Goal: Register for event/course

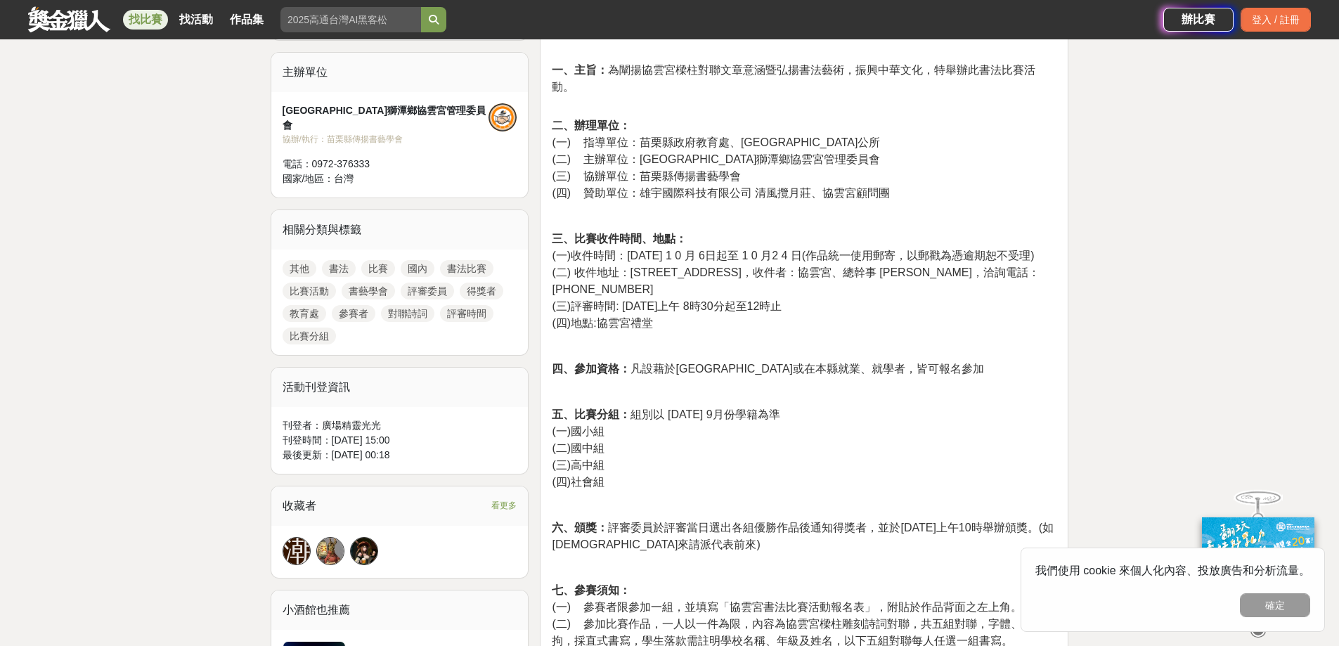
scroll to position [492, 0]
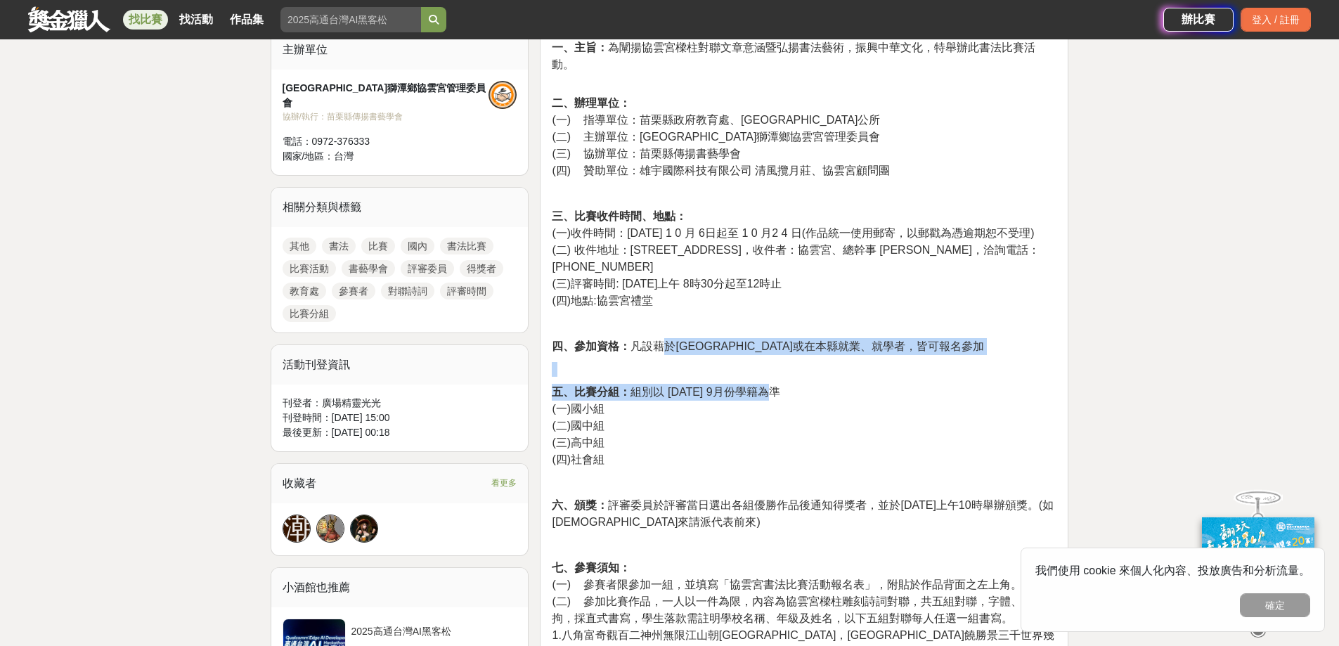
drag, startPoint x: 672, startPoint y: 345, endPoint x: 861, endPoint y: 387, distance: 193.6
click at [861, 387] on div "「乙巳年[DEMOGRAPHIC_DATA]聖昇座登龕紀念 書法比賽活動」報名[PERSON_NAME]、主旨： 為闡揚協雲宮樑柱對聯文章意涵暨弘揚書法藝術，…" at bounding box center [804, 533] width 505 height 1080
click at [861, 387] on p "五、比賽分組： 組別以 114 年 9月份學籍為準 (一)國小組 (二)國中組 (三)高中組 (四)社會組" at bounding box center [804, 426] width 505 height 84
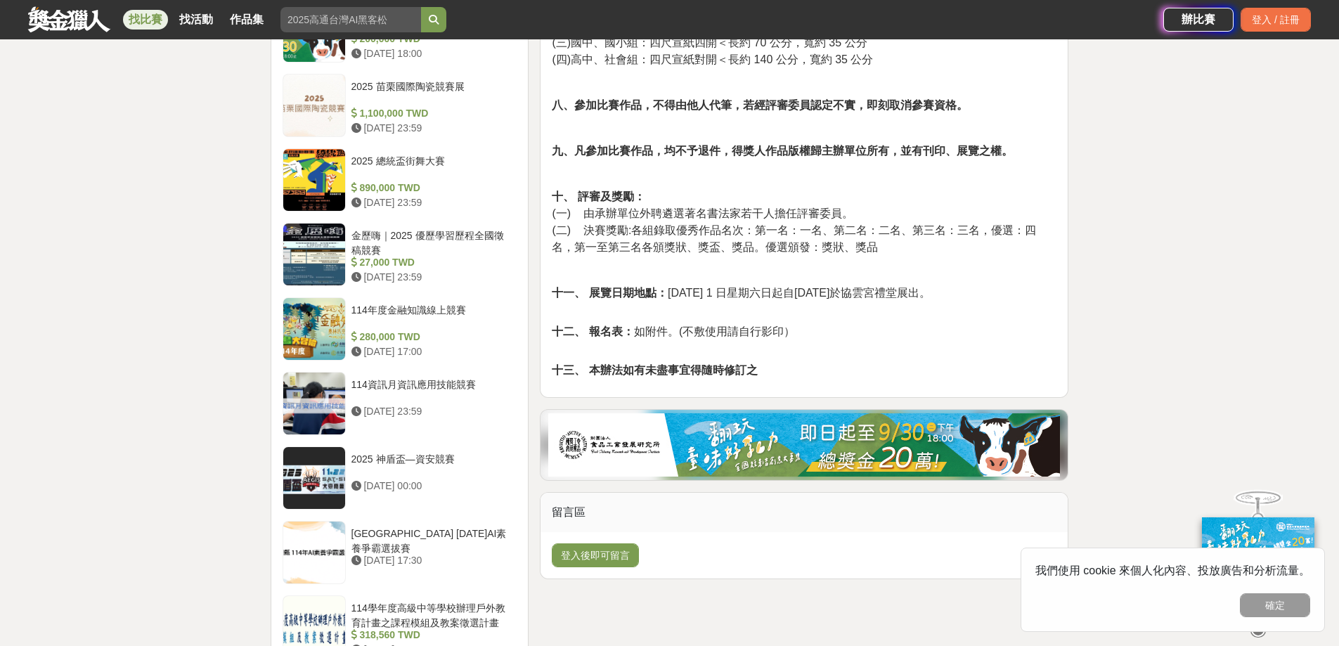
scroll to position [1406, 0]
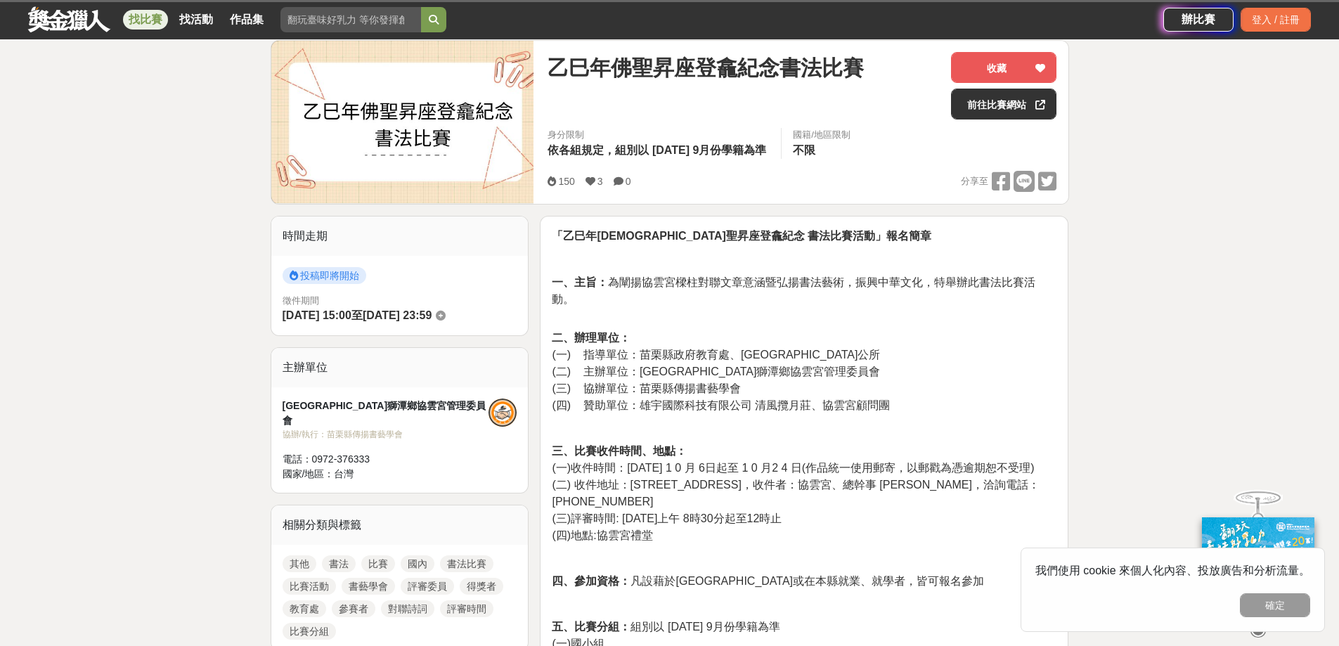
scroll to position [70, 0]
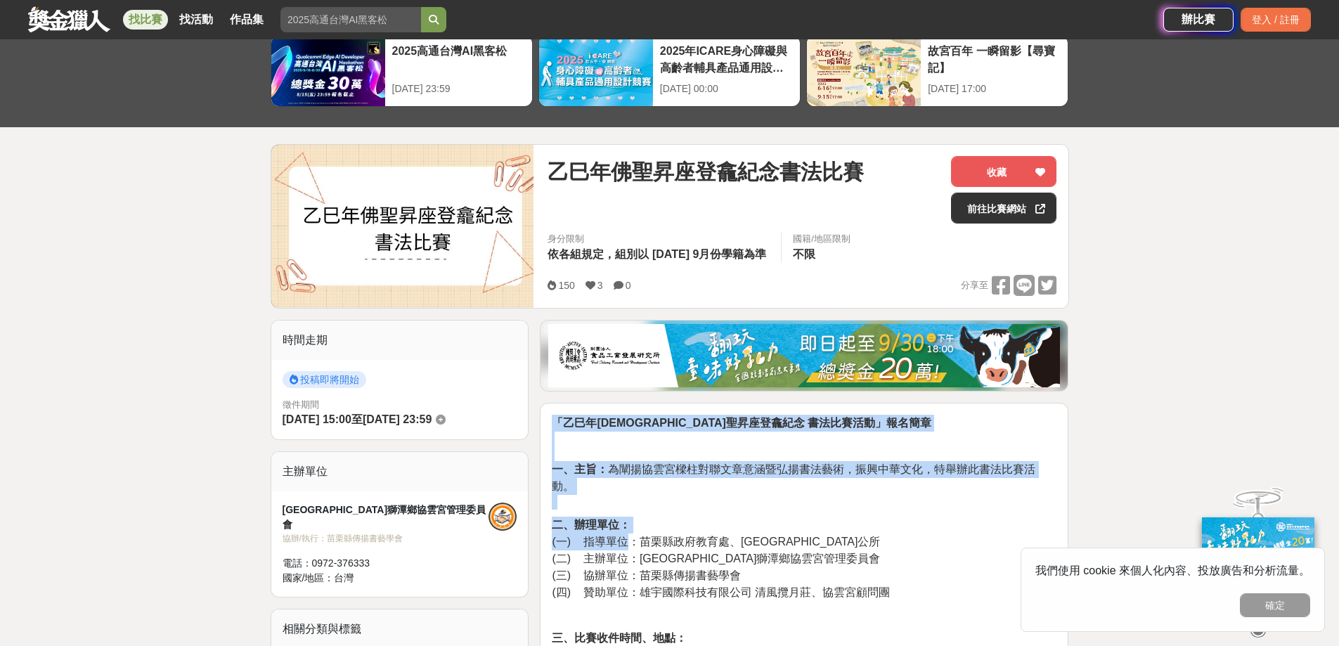
drag, startPoint x: 756, startPoint y: 331, endPoint x: 877, endPoint y: 330, distance: 120.9
click at [821, 467] on span "一、主旨： 為闡揚協雲宮樑柱對聯文章意涵暨弘揚書法藝術，振興中華文化，特舉辦此書法比賽活動。" at bounding box center [794, 477] width 484 height 29
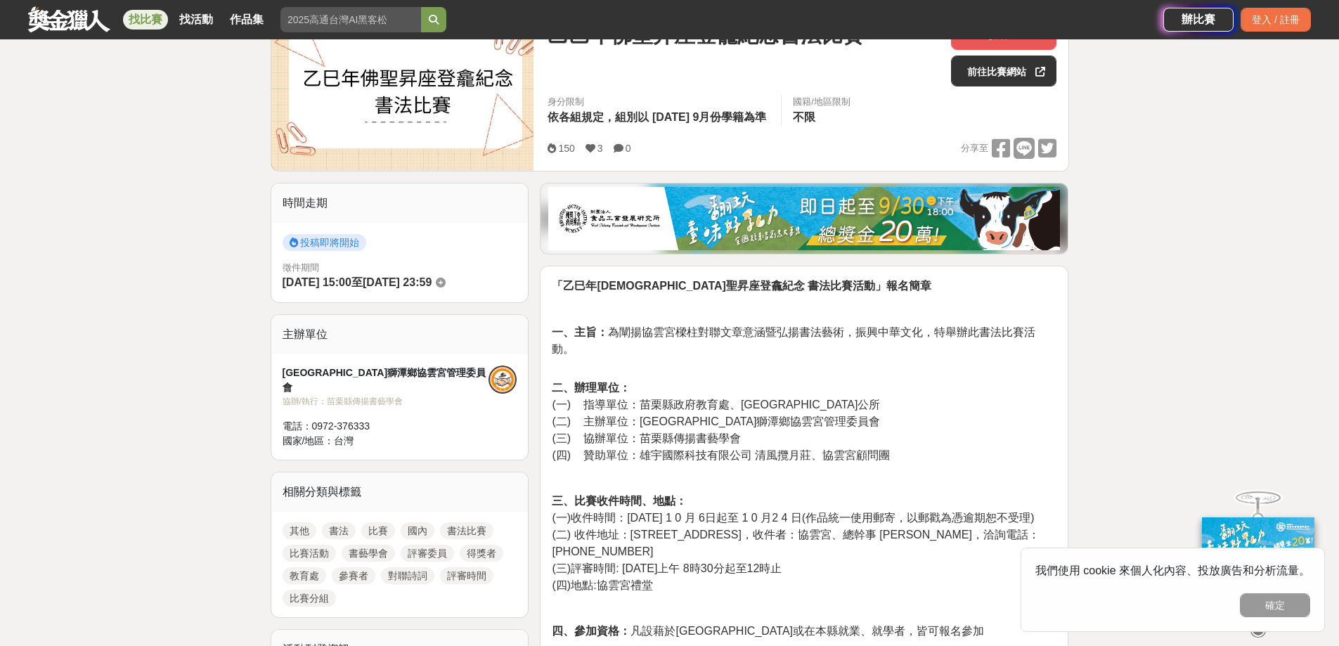
scroll to position [211, 0]
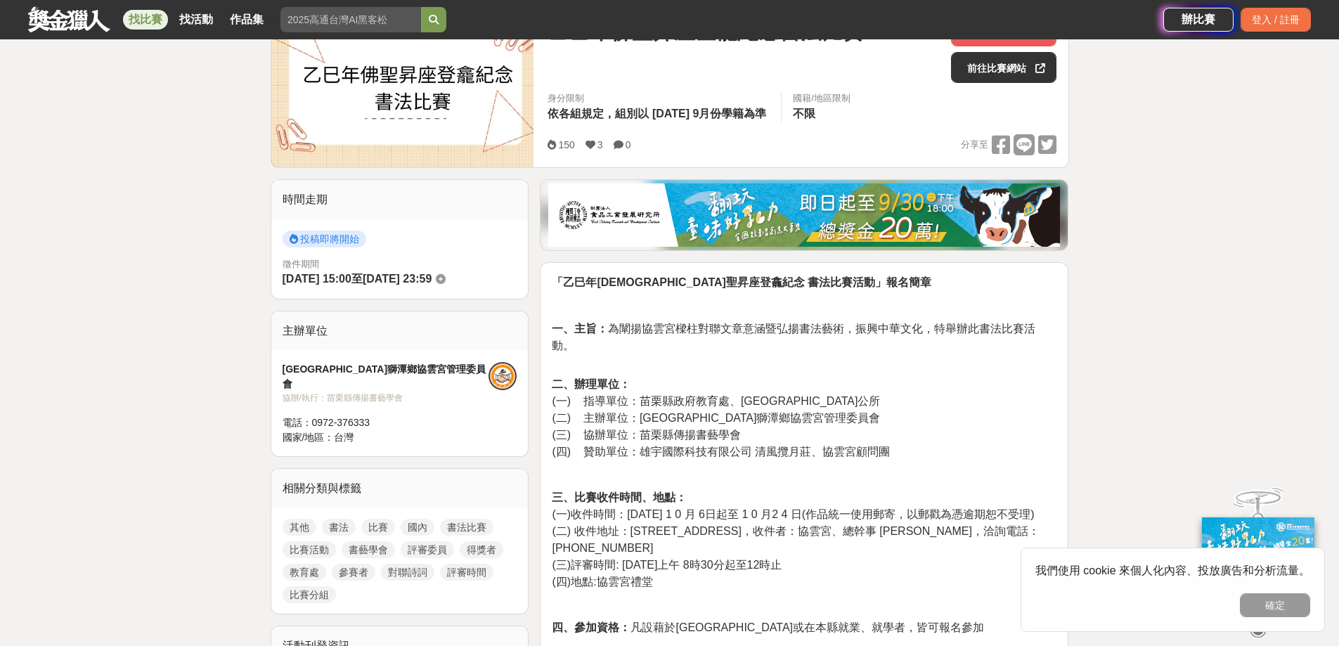
click at [784, 420] on span "(二) 主辦單位：[GEOGRAPHIC_DATA]獅潭鄉協雲宮管理委員會" at bounding box center [716, 418] width 328 height 12
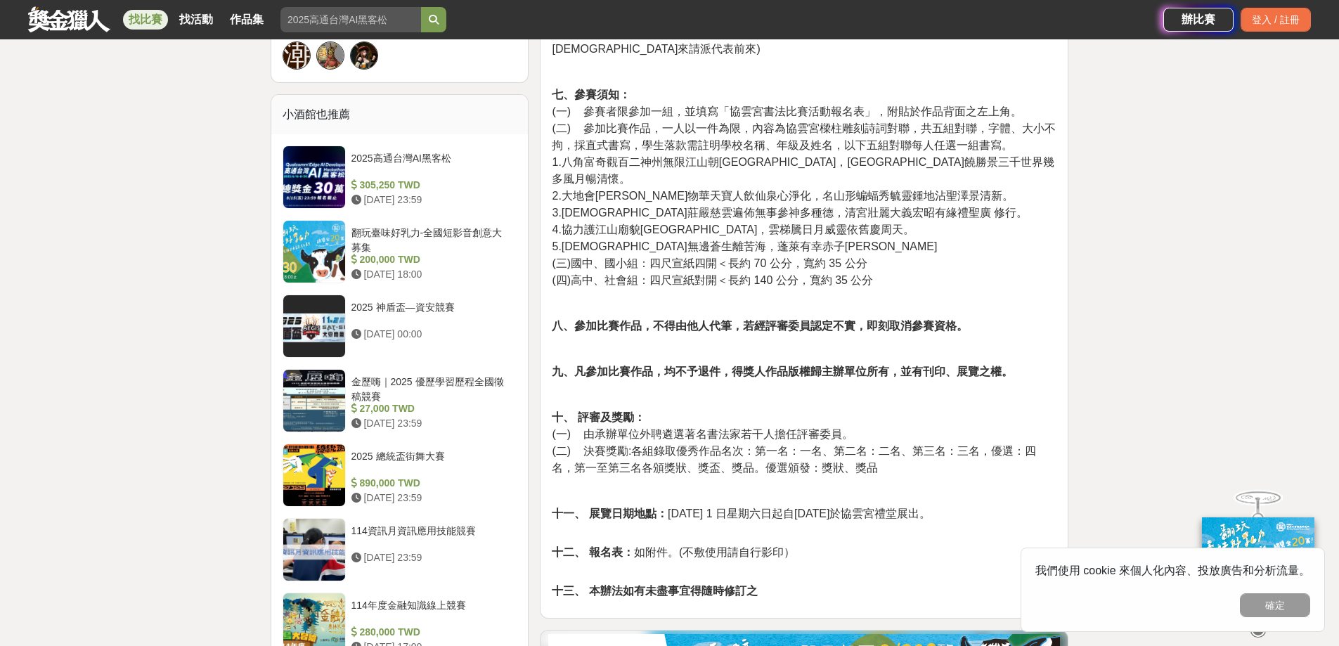
scroll to position [1054, 0]
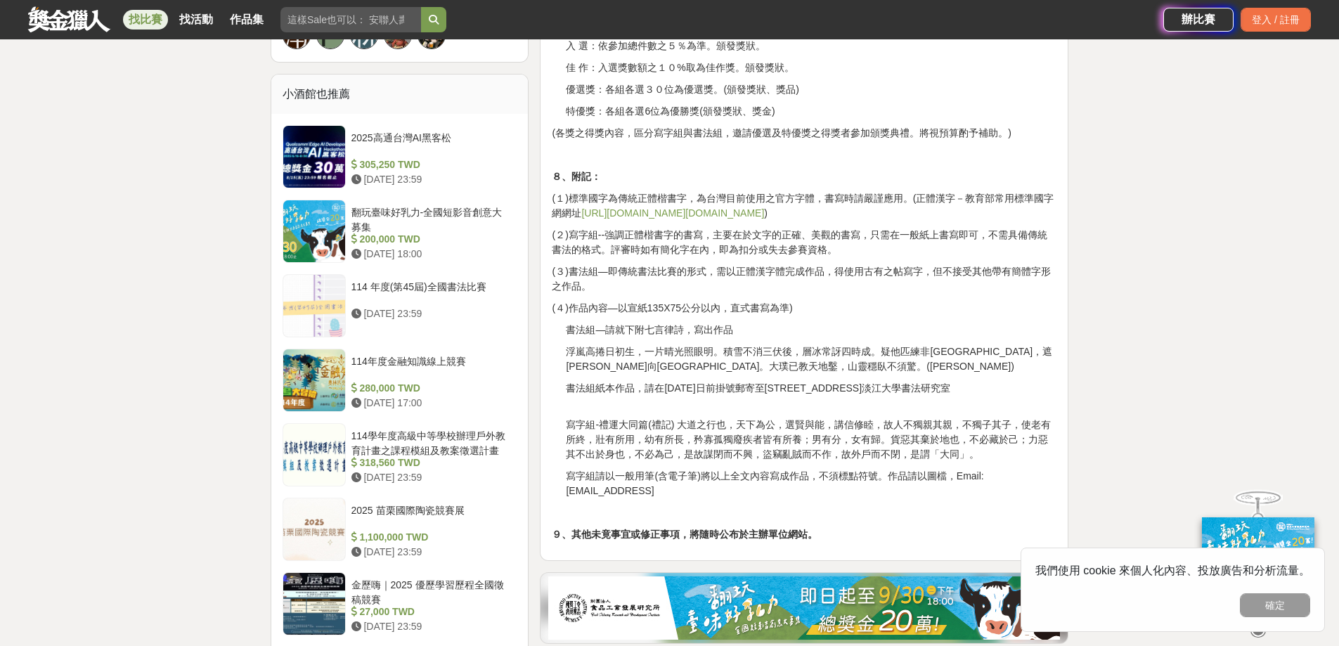
scroll to position [984, 0]
